Goal: Task Accomplishment & Management: Use online tool/utility

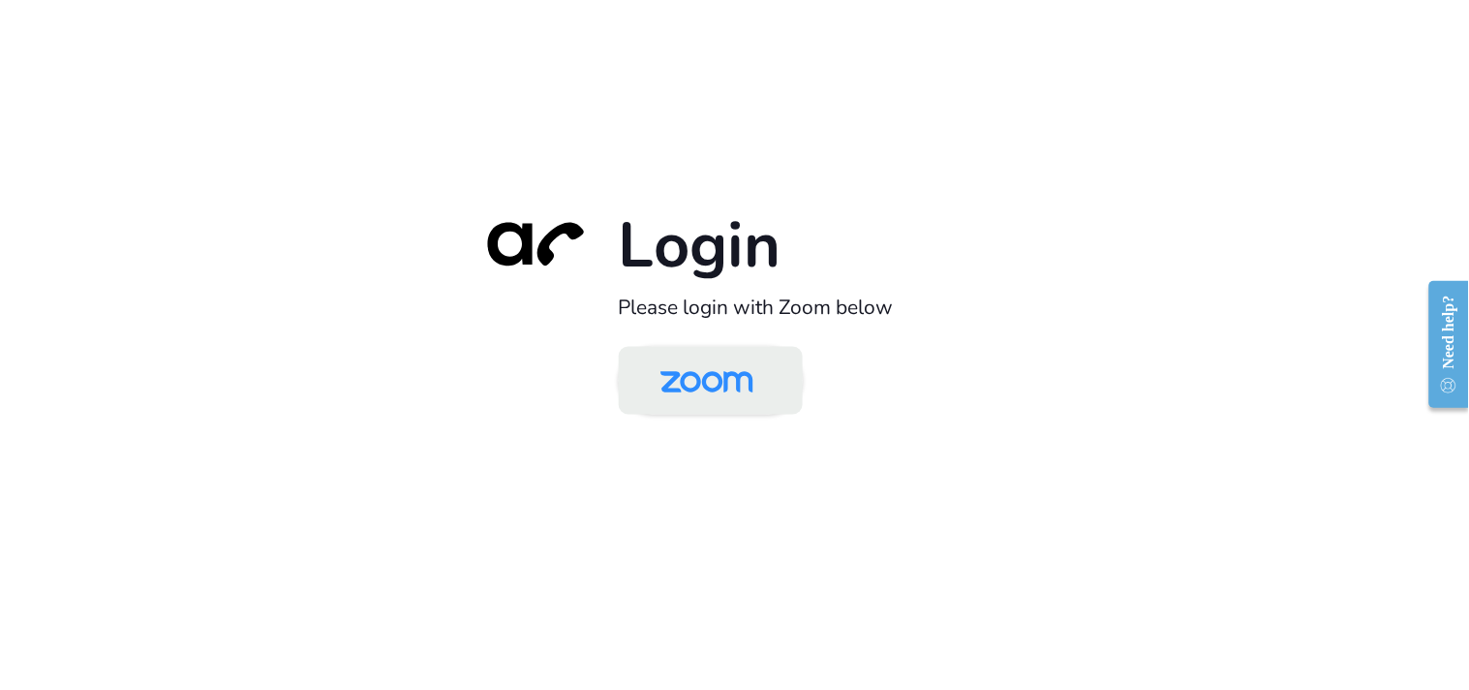
click at [759, 383] on img at bounding box center [707, 382] width 134 height 63
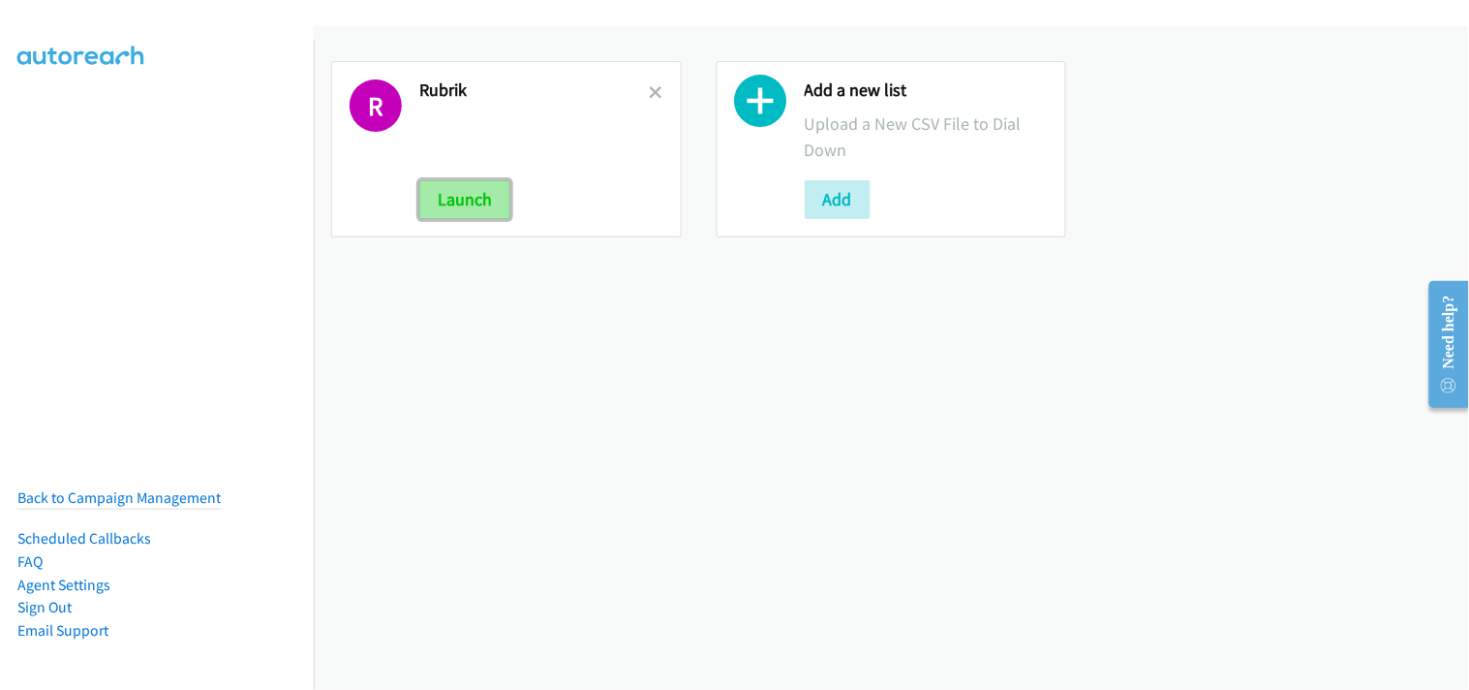
click at [455, 189] on button "Launch" at bounding box center [464, 199] width 91 height 39
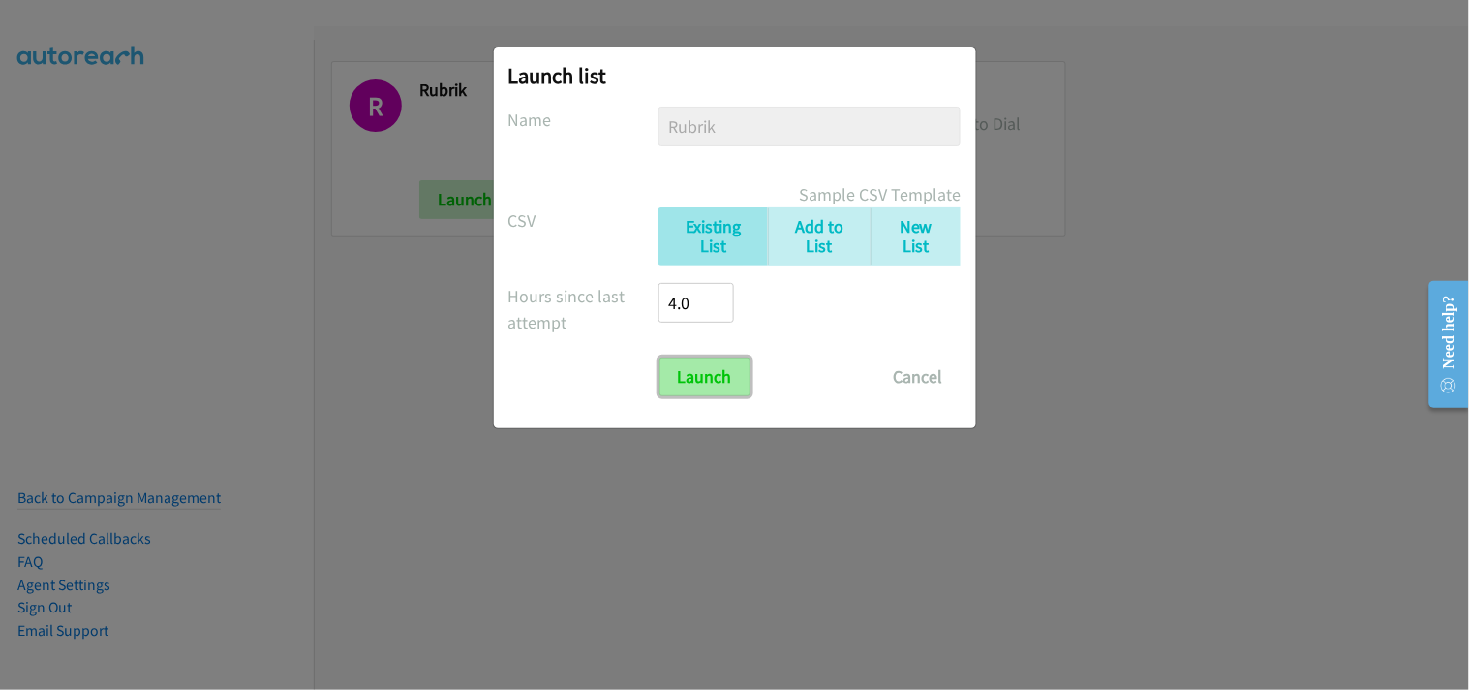
click at [681, 384] on input "Launch" at bounding box center [705, 376] width 91 height 39
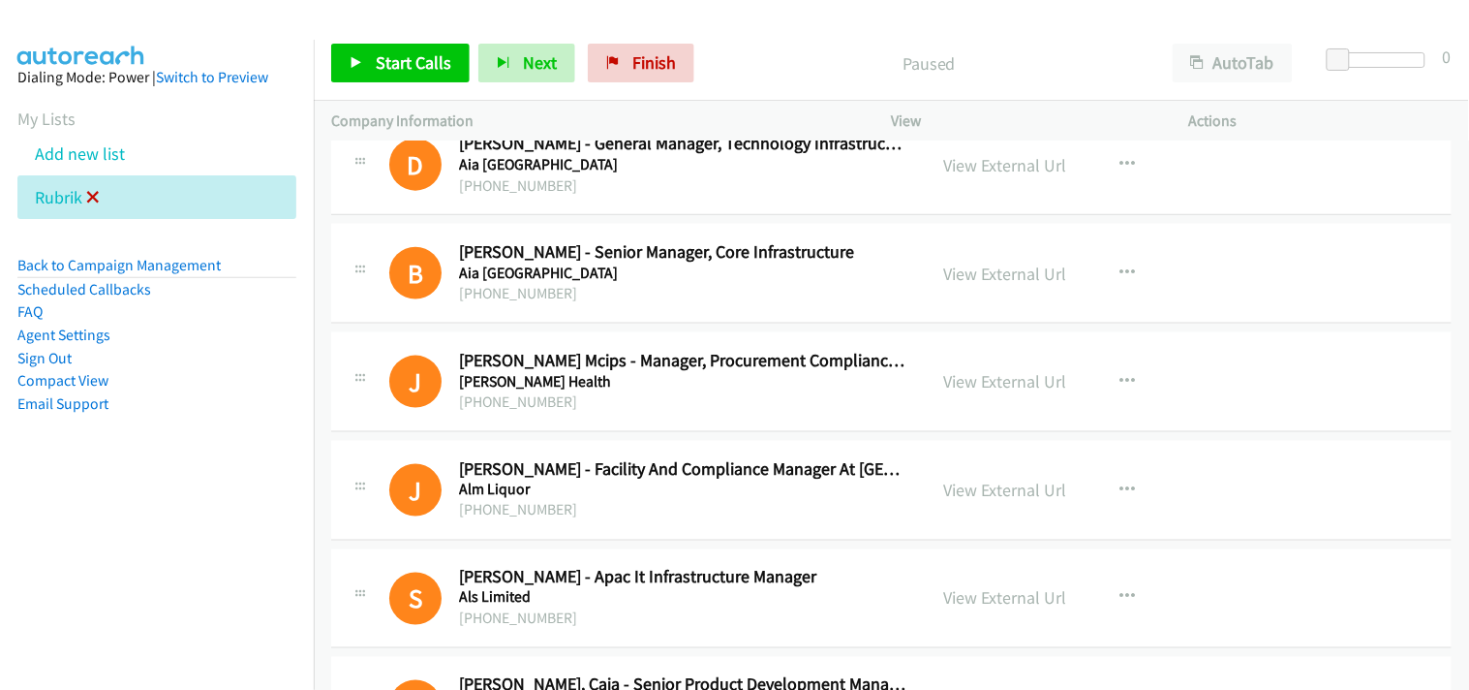
click at [92, 194] on icon at bounding box center [93, 199] width 14 height 14
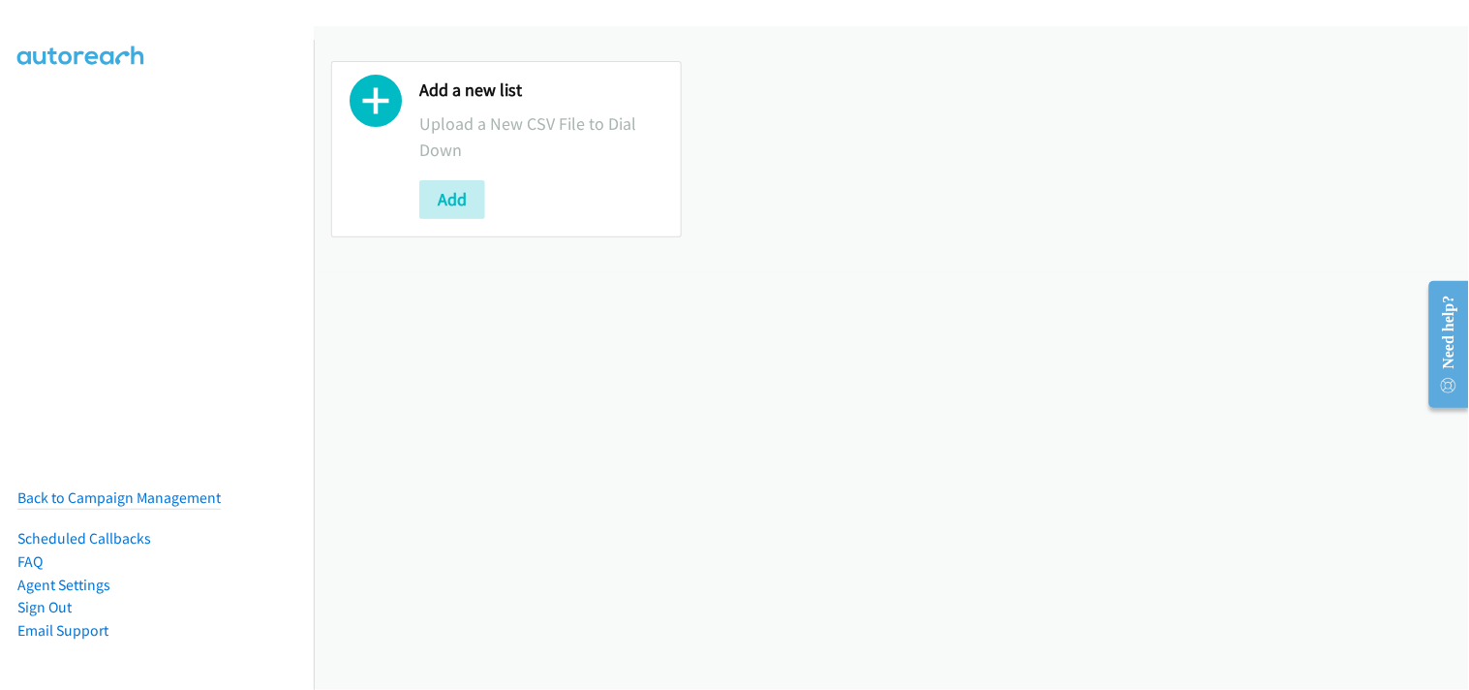
click at [713, 287] on div "Add a new list Upload a New CSV File to Dial Down Add" at bounding box center [891, 357] width 1155 height 663
